Goal: Task Accomplishment & Management: Manage account settings

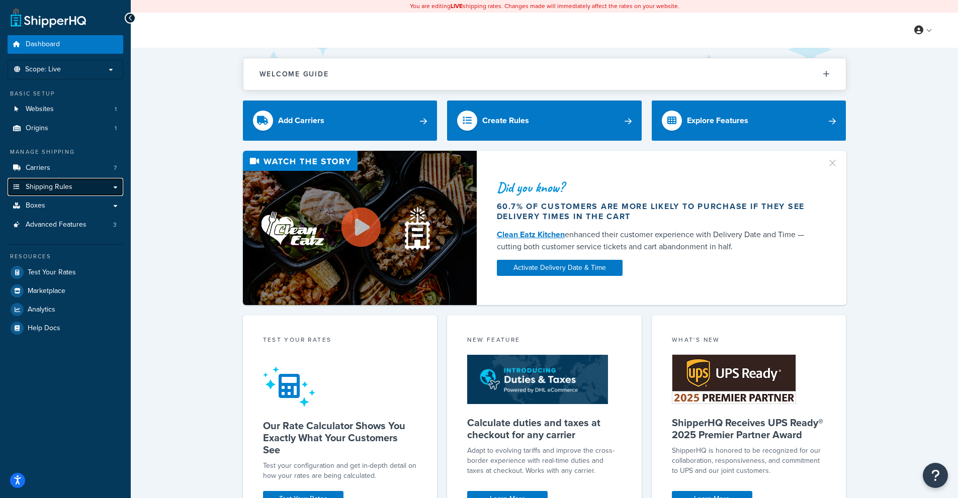
click at [59, 183] on span "Shipping Rules" at bounding box center [49, 187] width 47 height 9
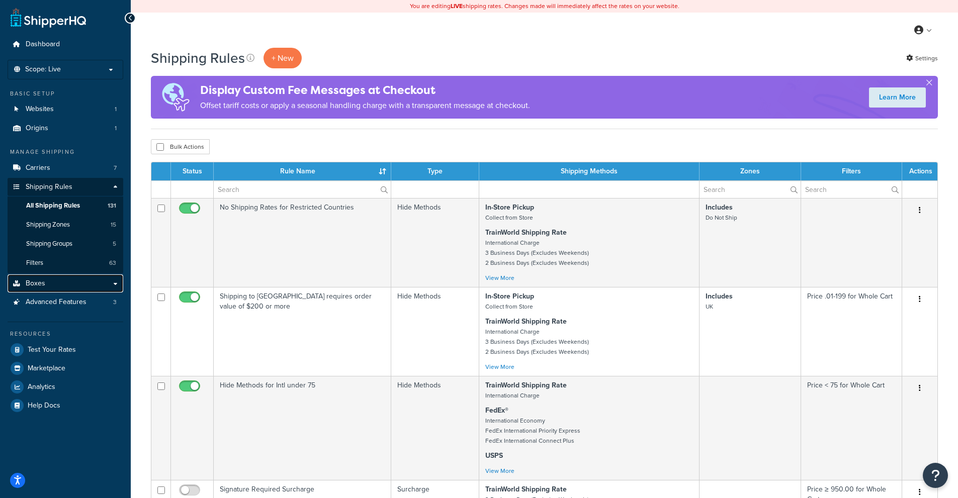
click at [43, 286] on span "Boxes" at bounding box center [36, 284] width 20 height 9
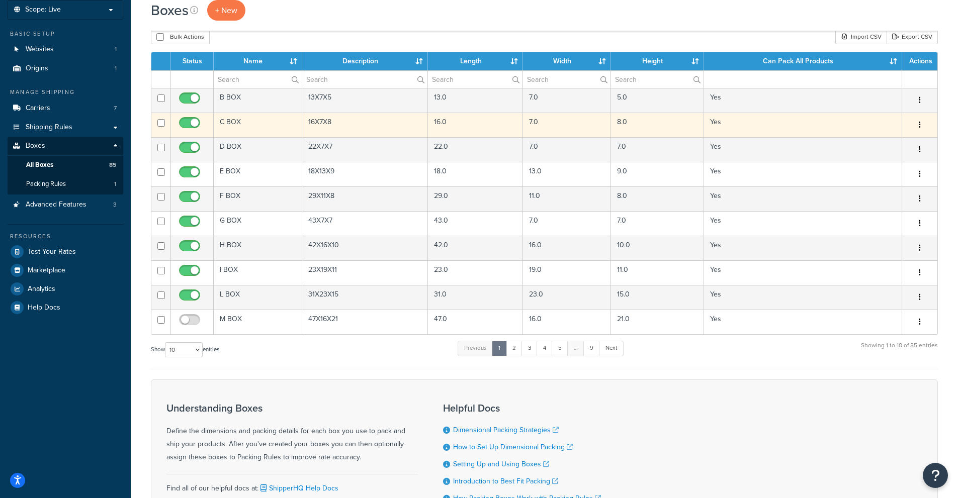
scroll to position [151, 0]
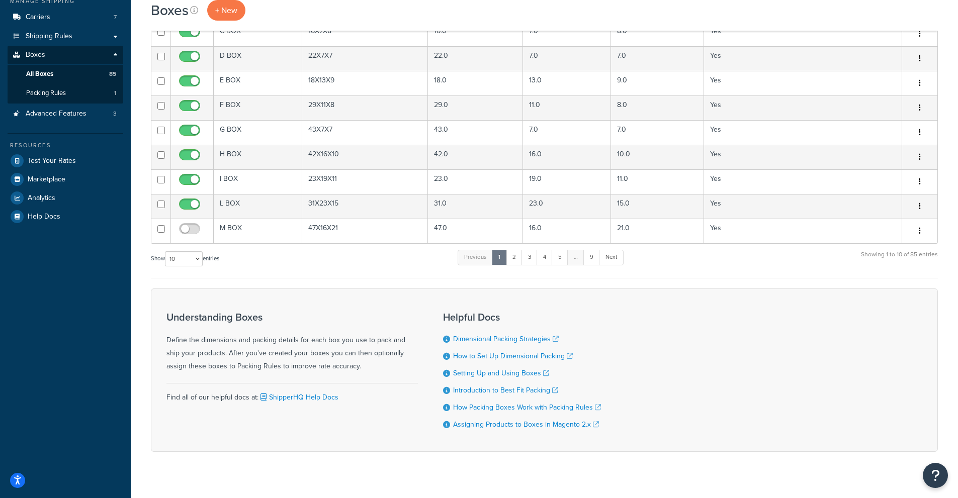
drag, startPoint x: 183, startPoint y: 272, endPoint x: 178, endPoint y: 265, distance: 9.1
click at [183, 272] on div "Show 10 15 25 50 100 1000 entries Previous 1 2 3 4 5 … 9 Next Showing 1 to 10 o…" at bounding box center [544, 264] width 787 height 30
click at [176, 265] on select "10 15 25 50 100 1000" at bounding box center [184, 258] width 38 height 15
select select "100"
click at [166, 252] on select "10 15 25 50 100 1000" at bounding box center [184, 258] width 38 height 15
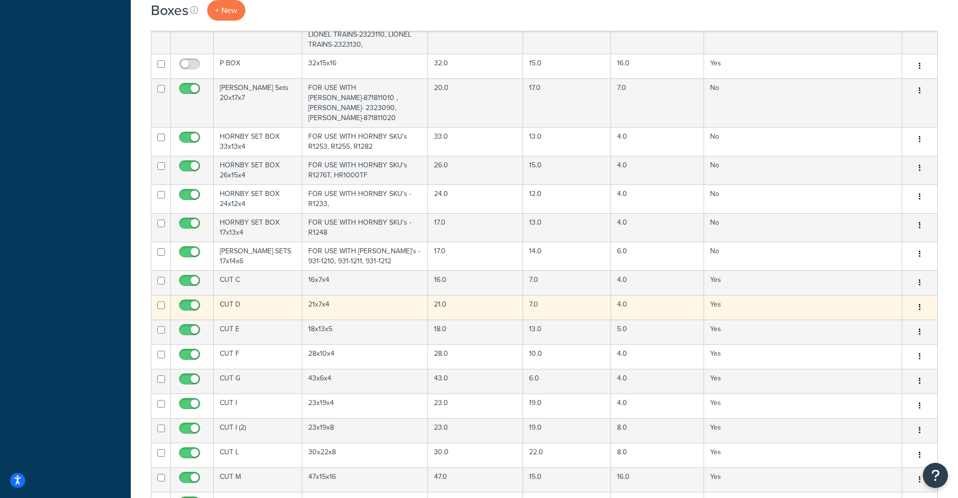
scroll to position [1338, 0]
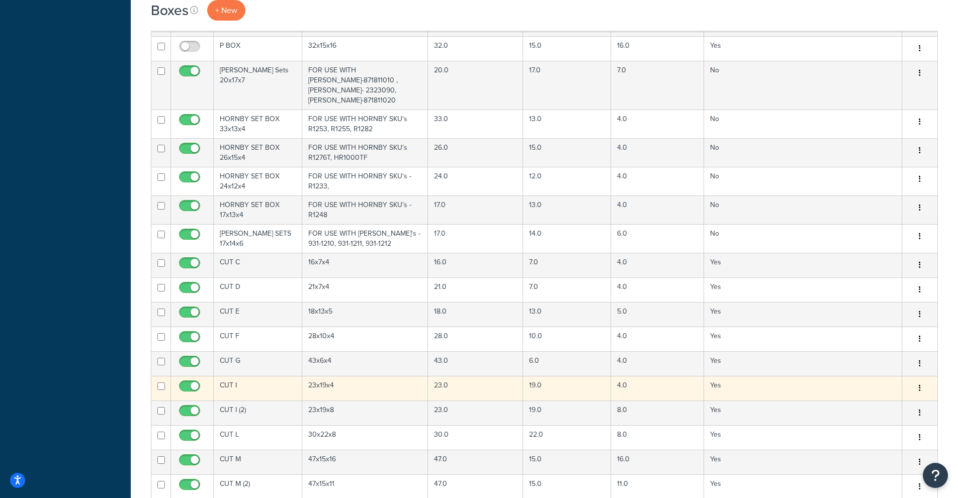
drag, startPoint x: 513, startPoint y: 270, endPoint x: 922, endPoint y: 323, distance: 412.9
click at [922, 381] on button "button" at bounding box center [920, 389] width 14 height 16
click at [891, 397] on link "Edit" at bounding box center [886, 407] width 79 height 21
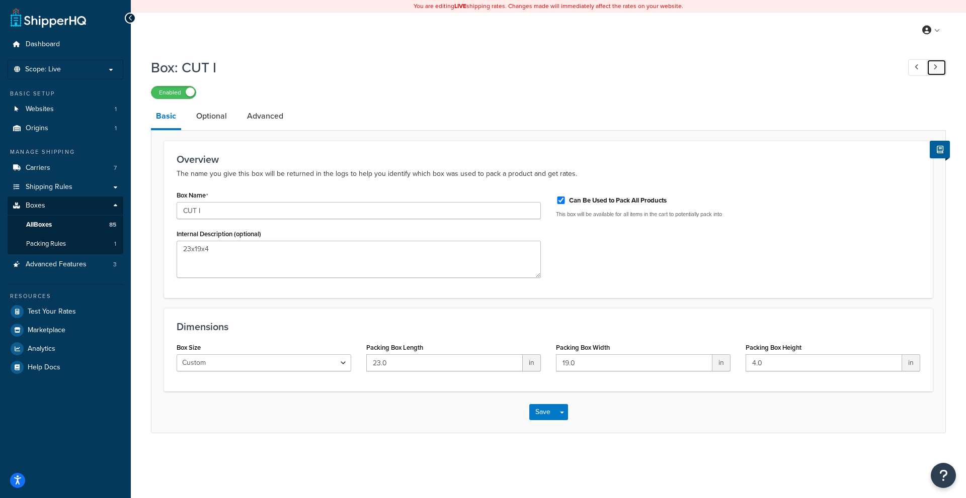
click at [935, 71] on link at bounding box center [936, 67] width 20 height 17
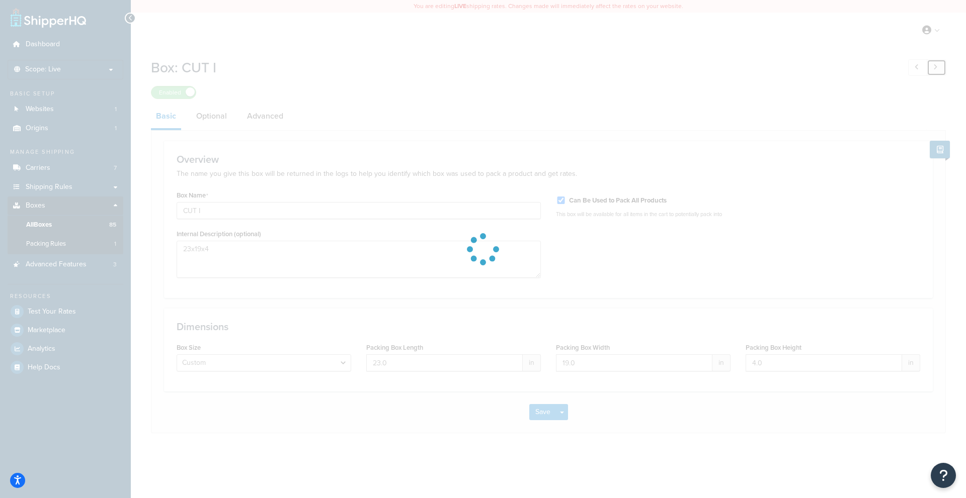
type input "CUT I (2)"
type input "8.0"
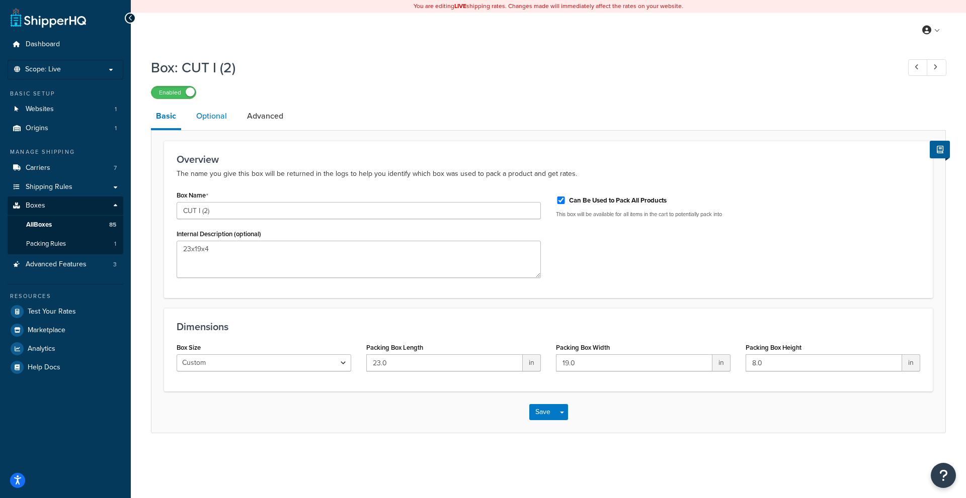
click at [218, 119] on link "Optional" at bounding box center [211, 116] width 41 height 24
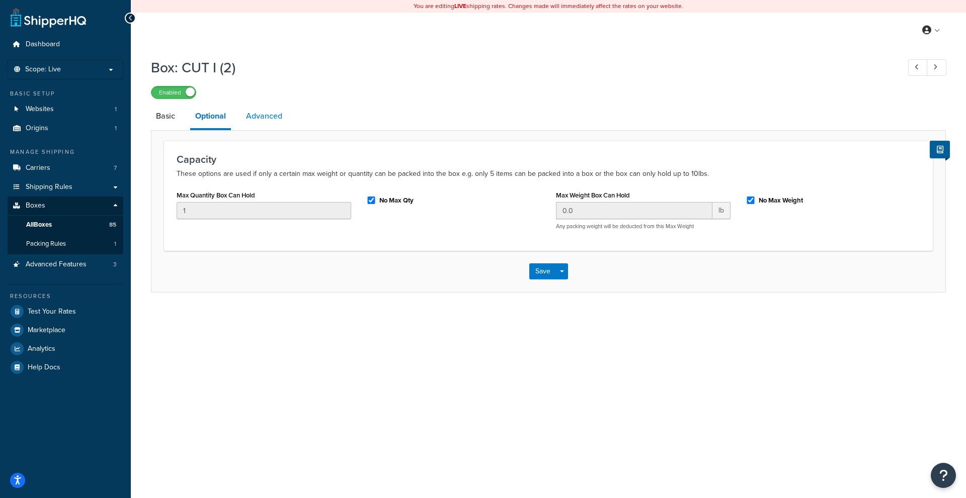
click at [270, 125] on link "Advanced" at bounding box center [264, 116] width 46 height 24
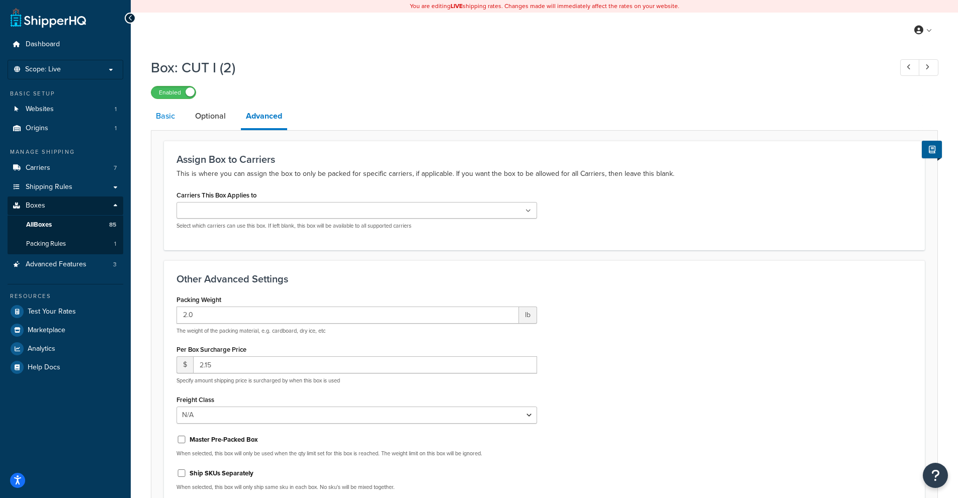
click at [165, 121] on link "Basic" at bounding box center [165, 116] width 29 height 24
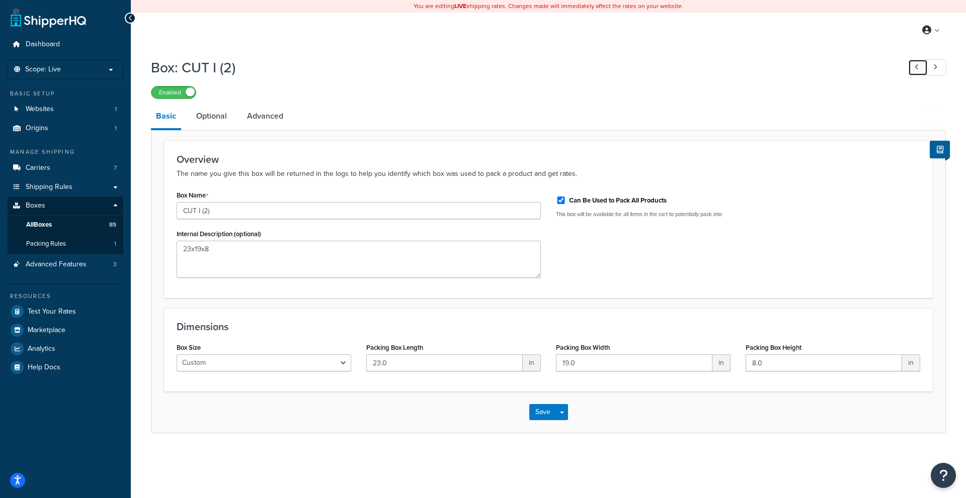
click at [912, 71] on link at bounding box center [918, 67] width 20 height 17
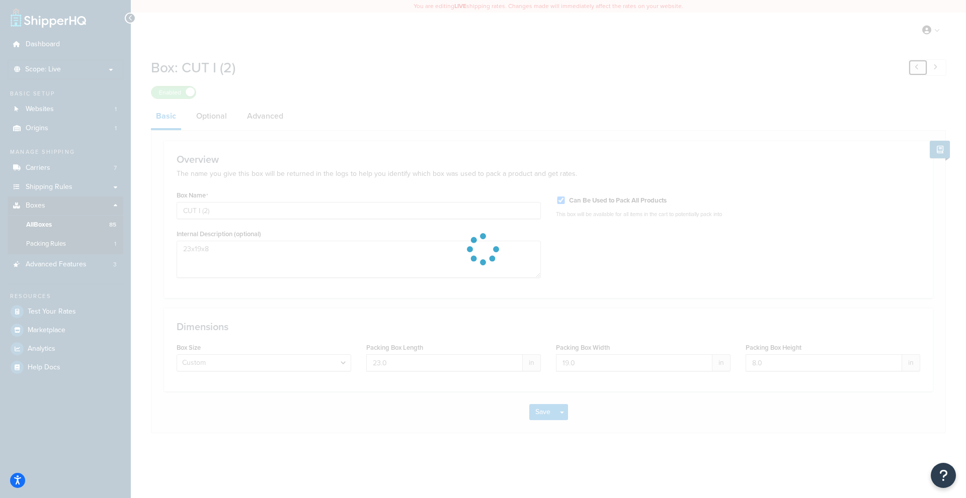
type input "CUT I"
type textarea "23x19x4"
type input "4.0"
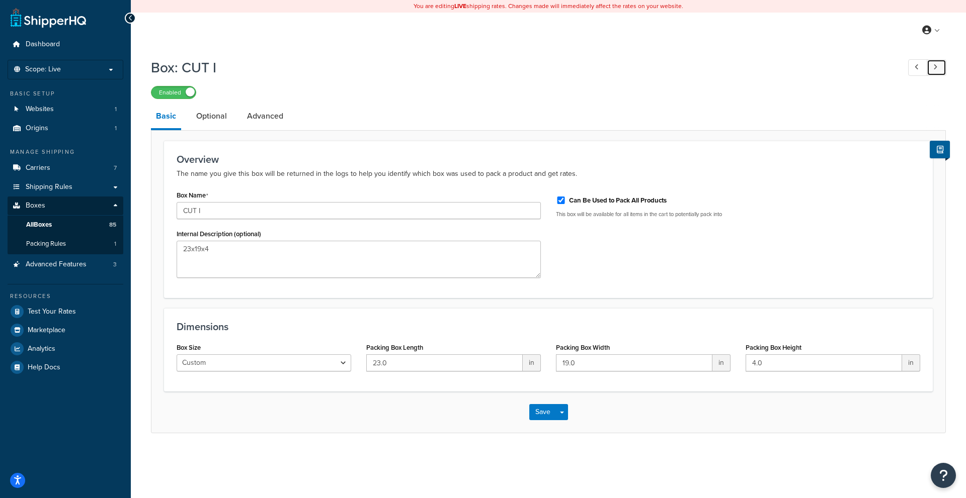
click at [933, 67] on icon at bounding box center [935, 67] width 4 height 7
type input "CUT I (2)"
type textarea "23x19x8"
type input "8.0"
click at [910, 62] on link at bounding box center [918, 67] width 20 height 17
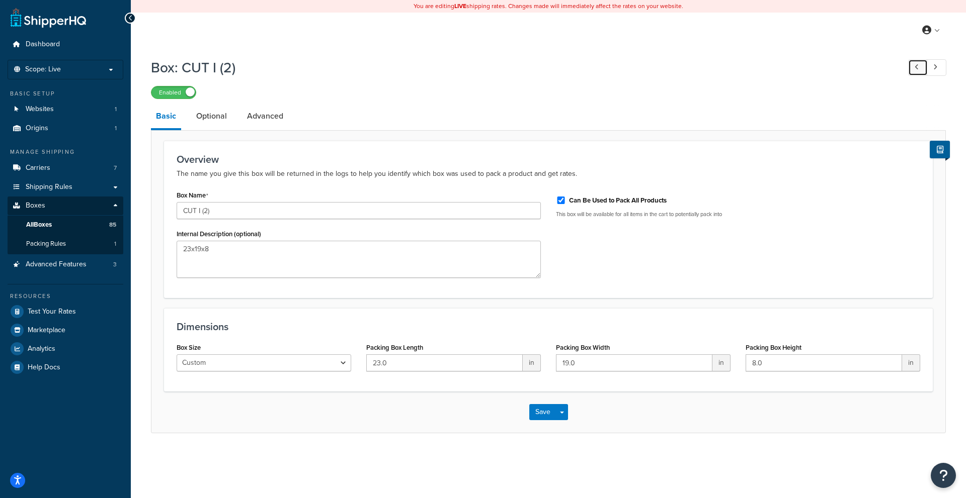
type input "CUT I"
type textarea "23x19x4"
type input "4.0"
